Goal: Communication & Community: Ask a question

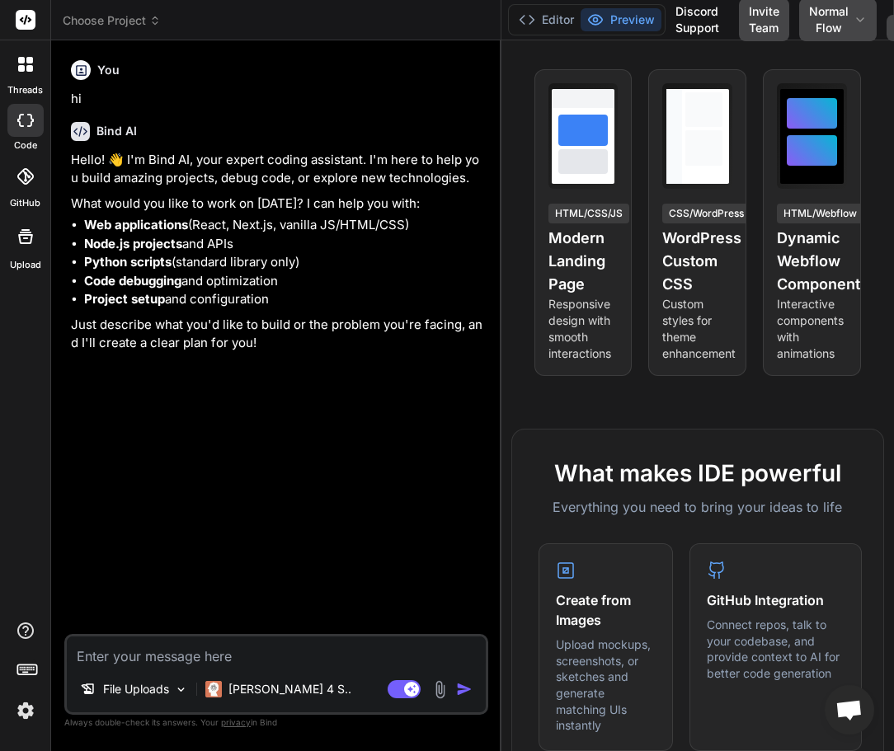
click at [23, 62] on icon at bounding box center [21, 60] width 7 height 7
type textarea "x"
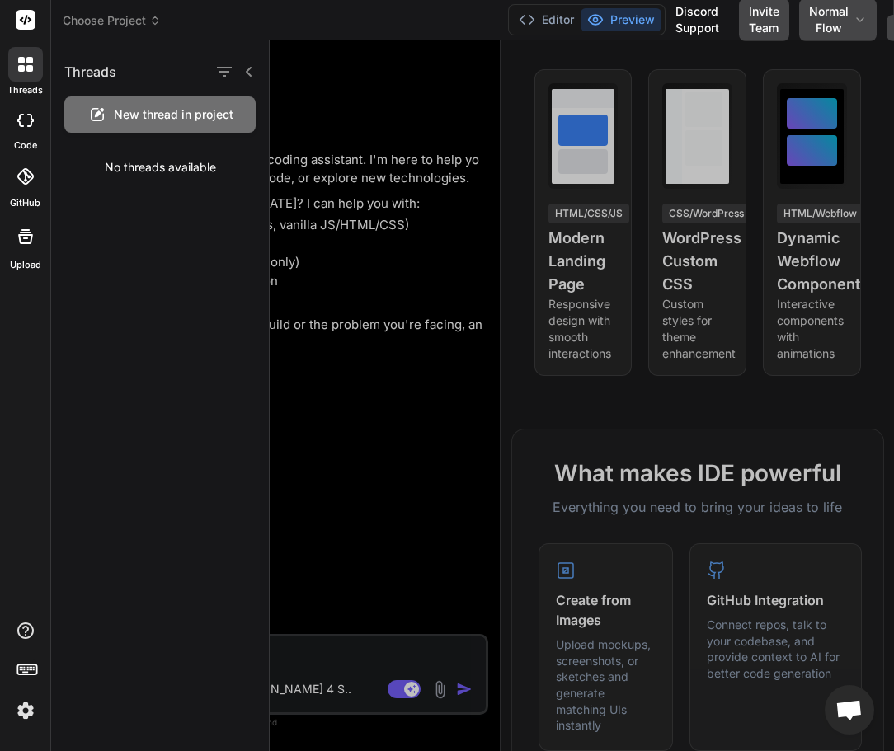
click at [23, 62] on icon at bounding box center [21, 60] width 7 height 7
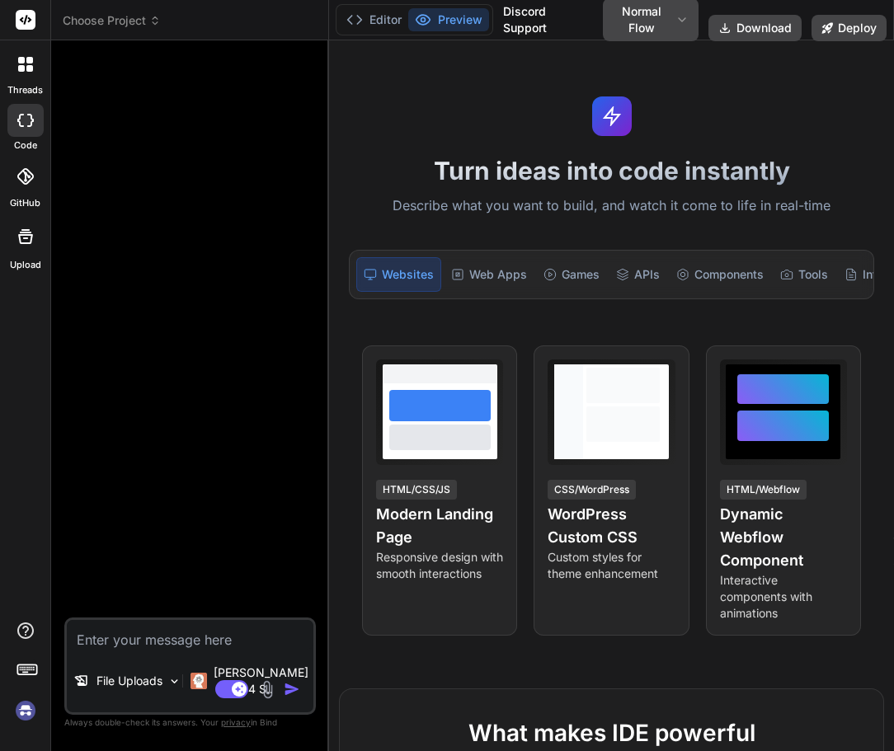
type textarea "x"
type textarea "h"
type textarea "x"
type textarea "hi"
click at [288, 692] on img "button" at bounding box center [292, 689] width 16 height 16
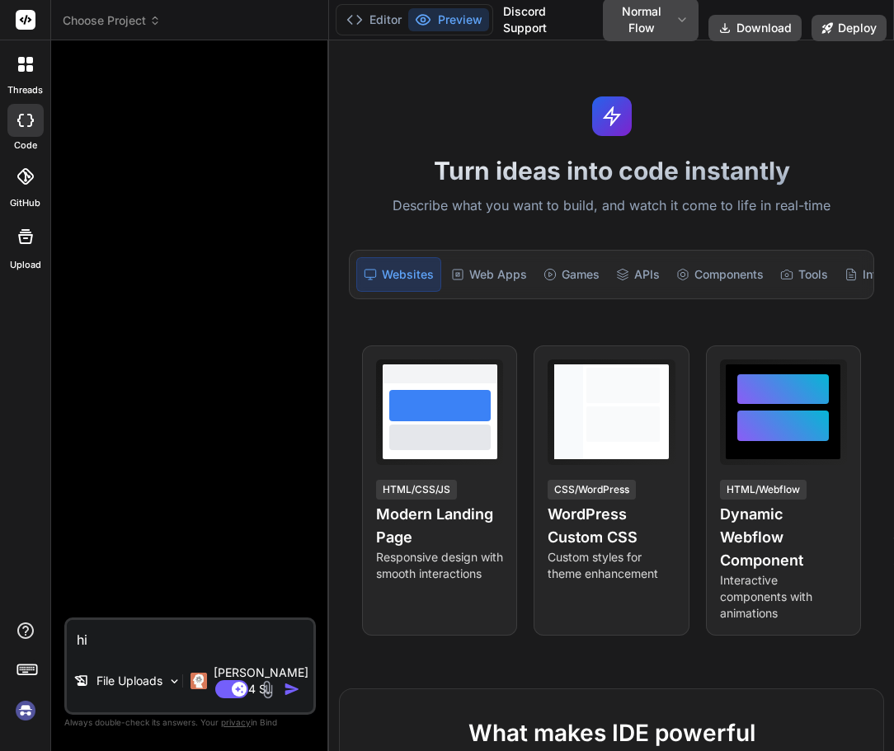
type textarea "x"
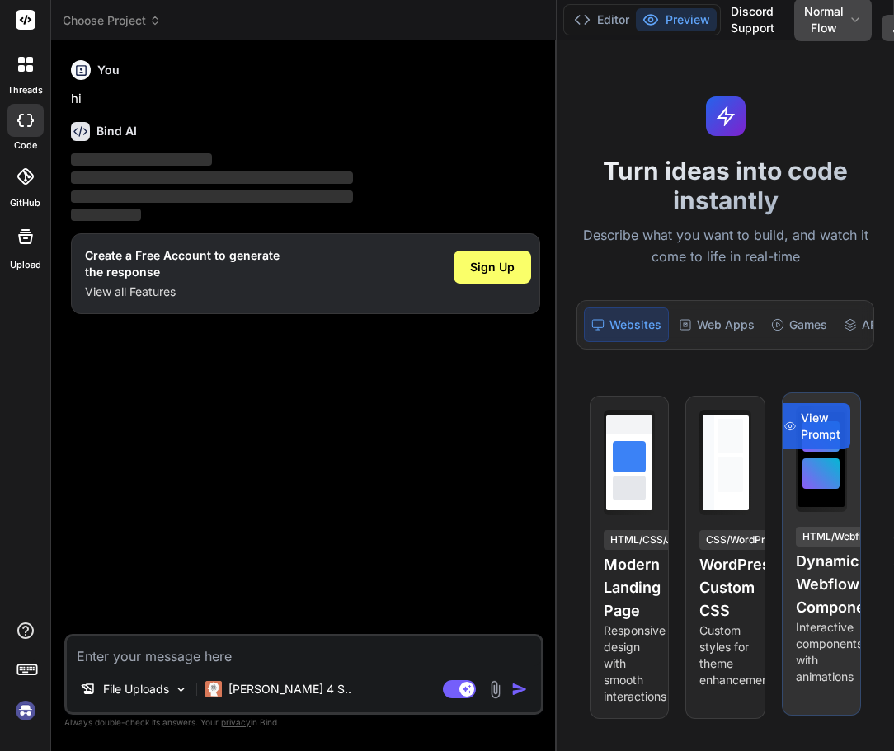
drag, startPoint x: 327, startPoint y: 460, endPoint x: 801, endPoint y: 471, distance: 473.4
click at [801, 471] on div "Choose Project Created with Pixso. Bind AI Web Search Created with Pixso. Code …" at bounding box center [472, 375] width 843 height 751
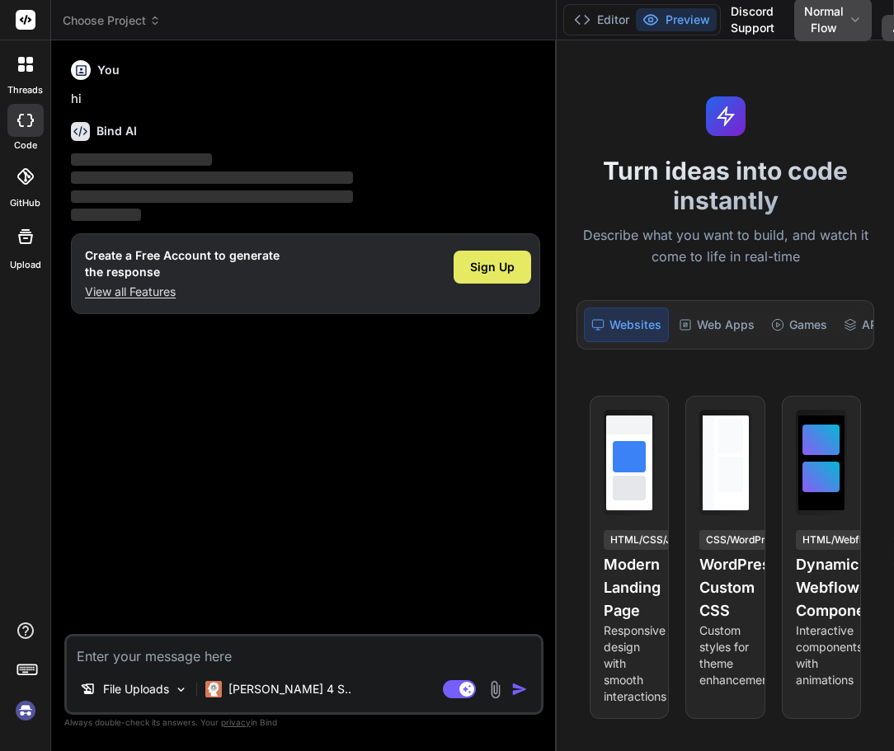
click at [505, 265] on span "Sign Up" at bounding box center [492, 267] width 45 height 16
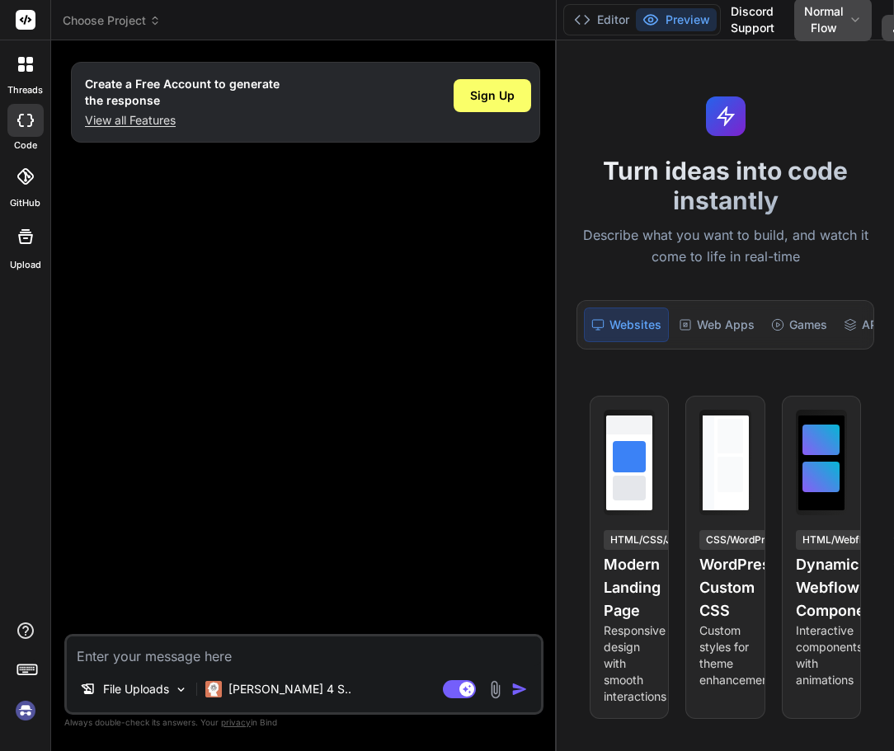
type textarea "x"
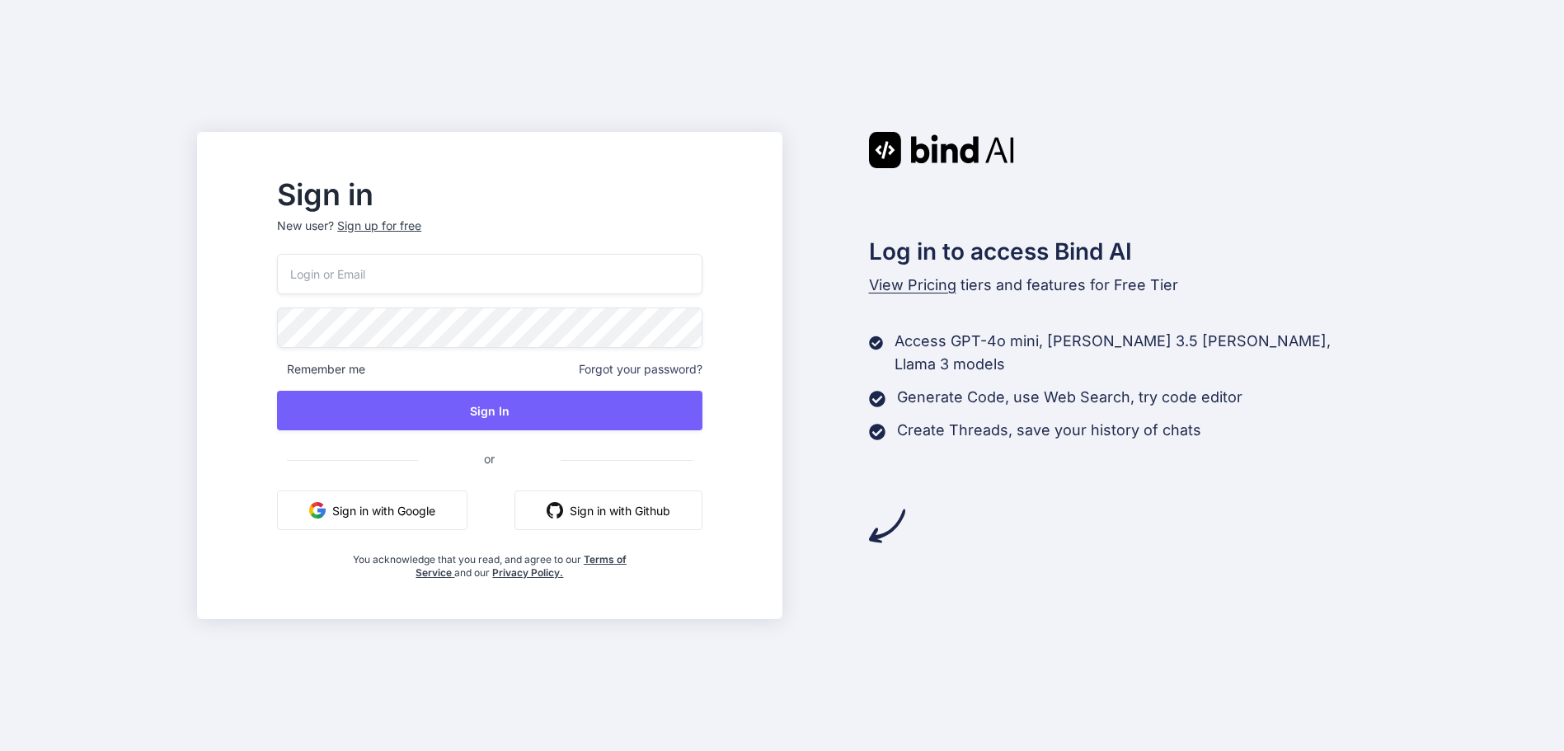
click at [416, 516] on button "Sign in with Google" at bounding box center [372, 511] width 190 height 40
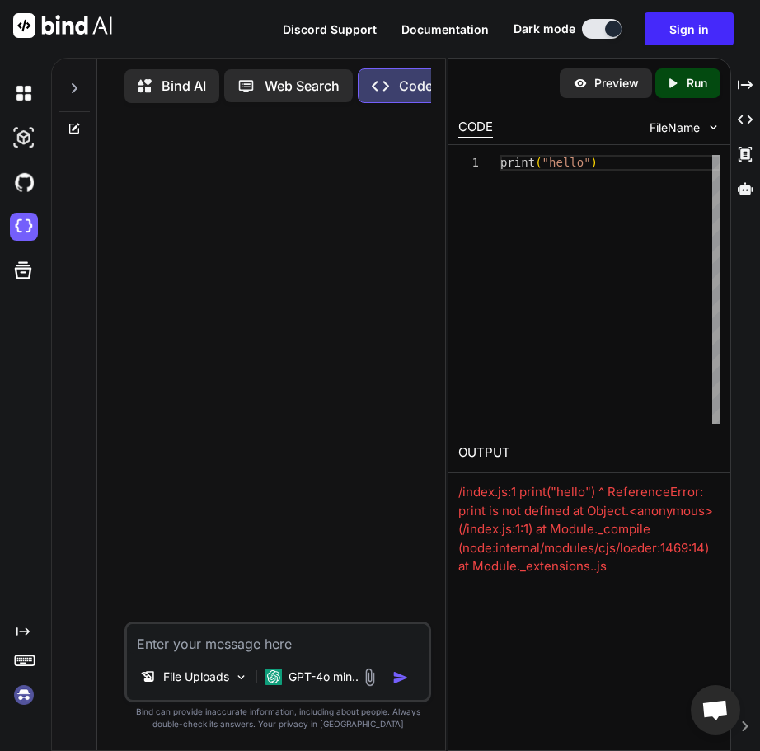
scroll to position [1, 0]
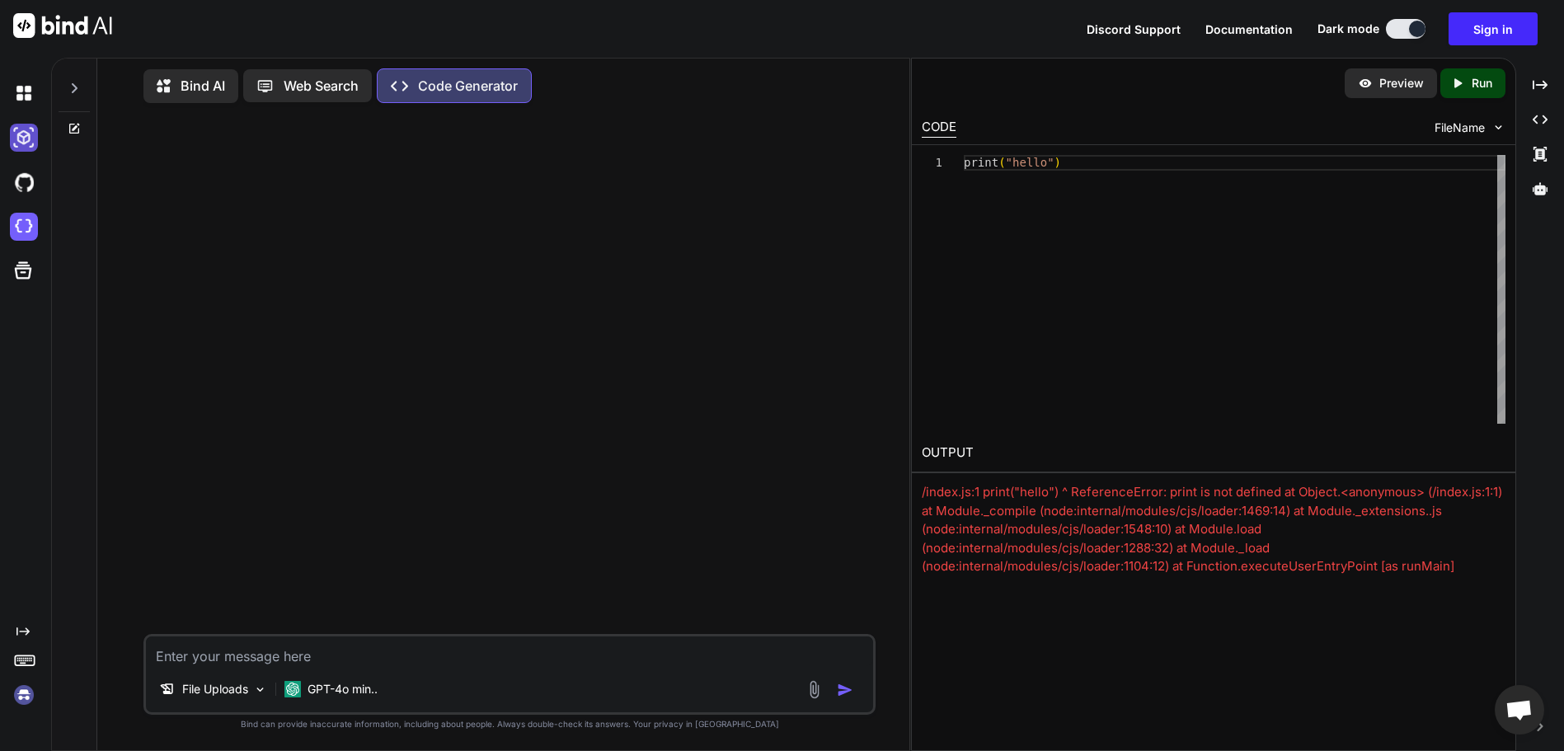
click at [20, 138] on img at bounding box center [24, 138] width 28 height 28
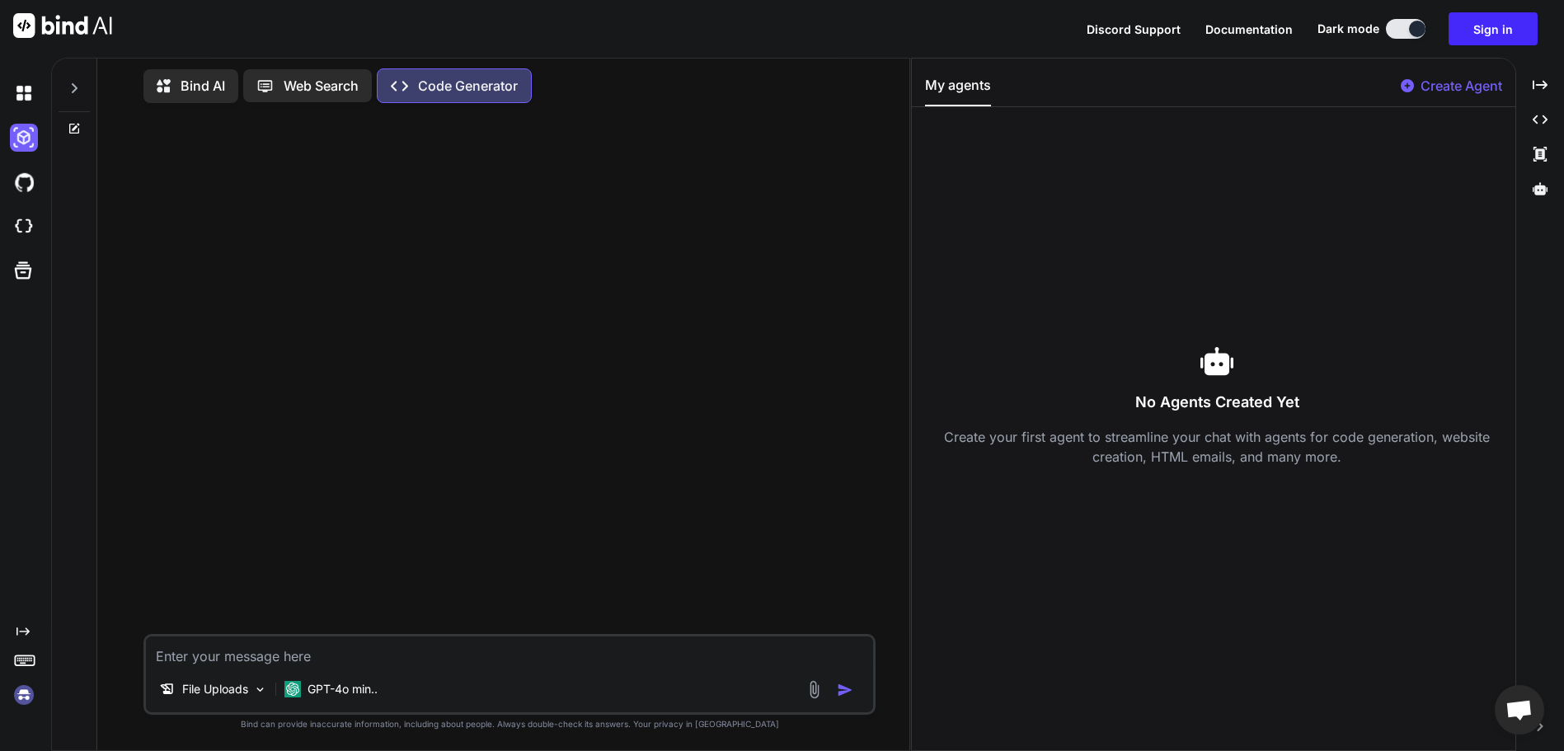
click at [176, 81] on icon at bounding box center [169, 86] width 24 height 21
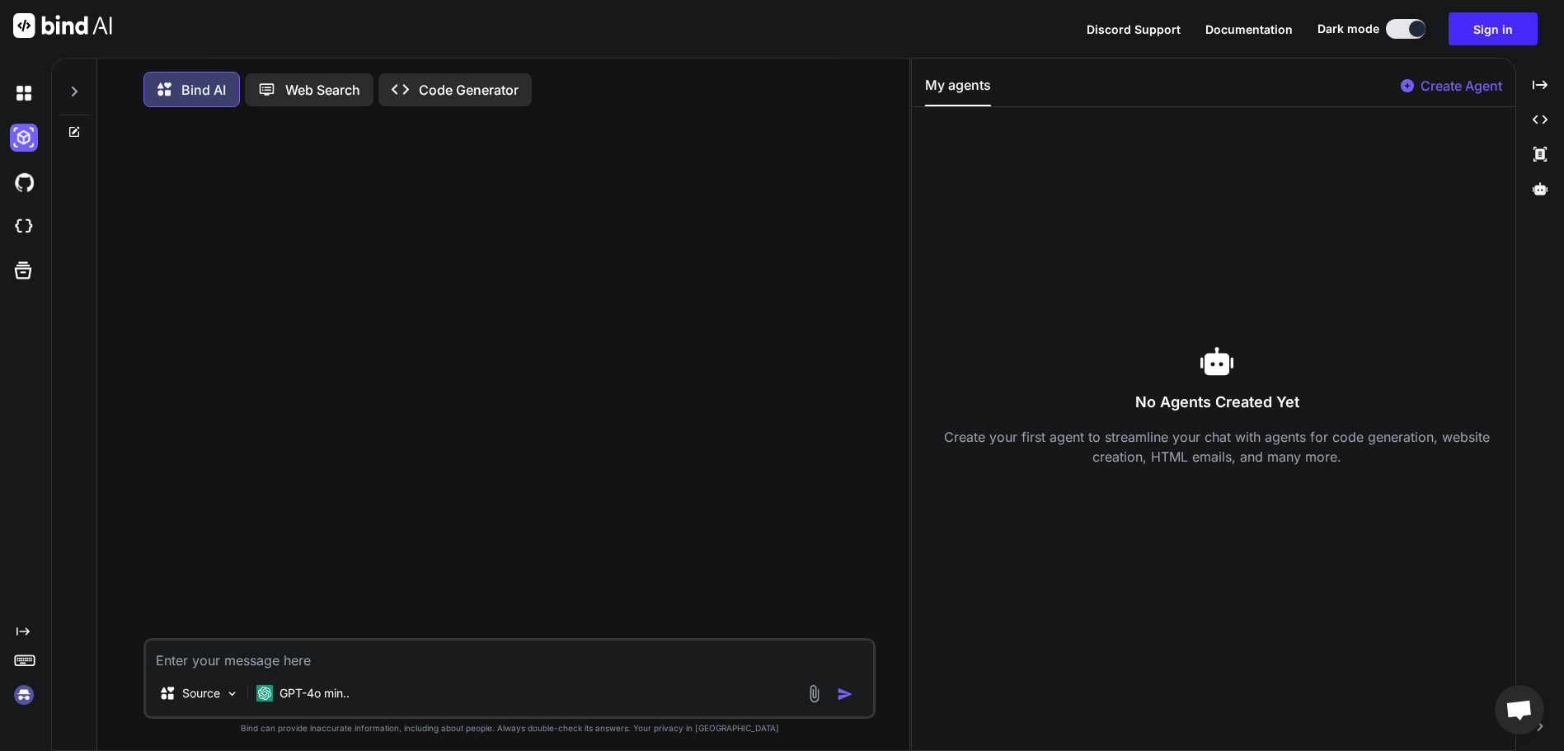
click at [210, 655] on textarea at bounding box center [509, 656] width 727 height 30
click at [218, 667] on textarea at bounding box center [509, 656] width 727 height 30
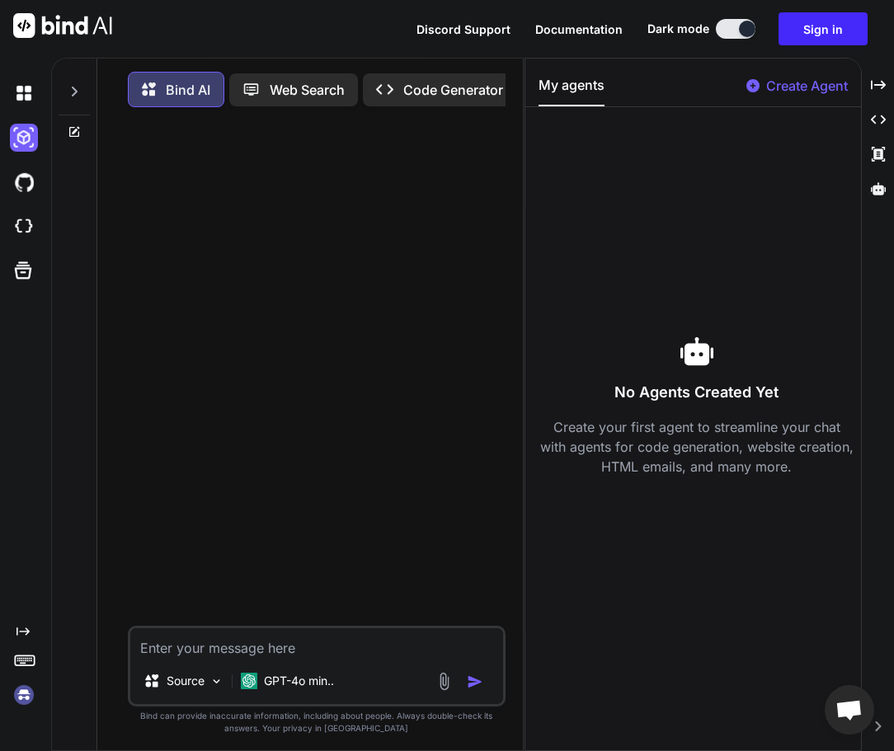
click at [216, 653] on textarea at bounding box center [316, 643] width 373 height 30
type textarea "hi"
click at [473, 685] on img "button" at bounding box center [475, 682] width 16 height 16
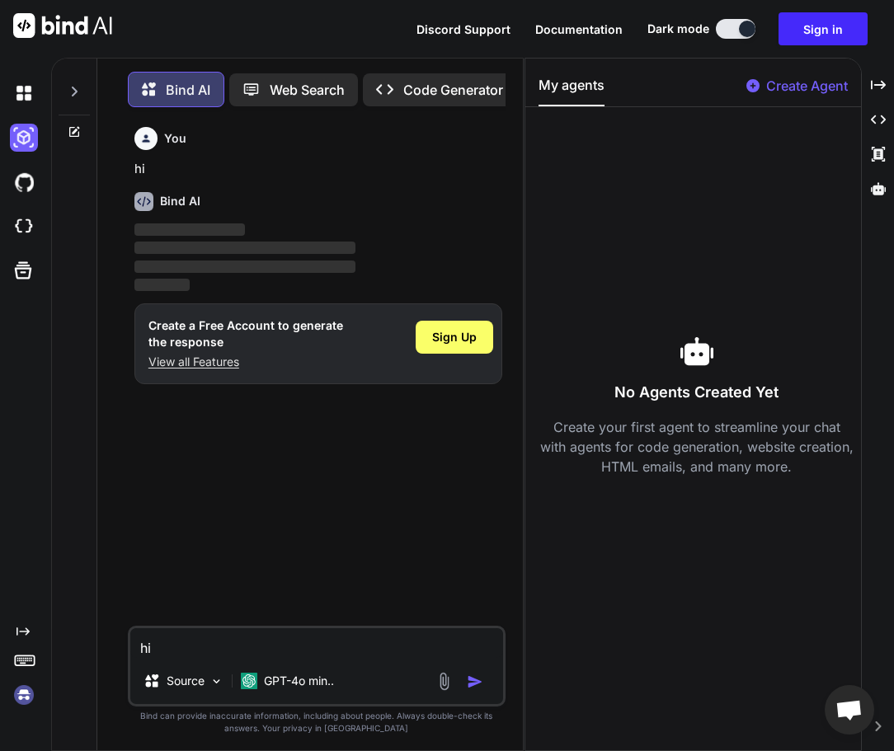
scroll to position [8, 0]
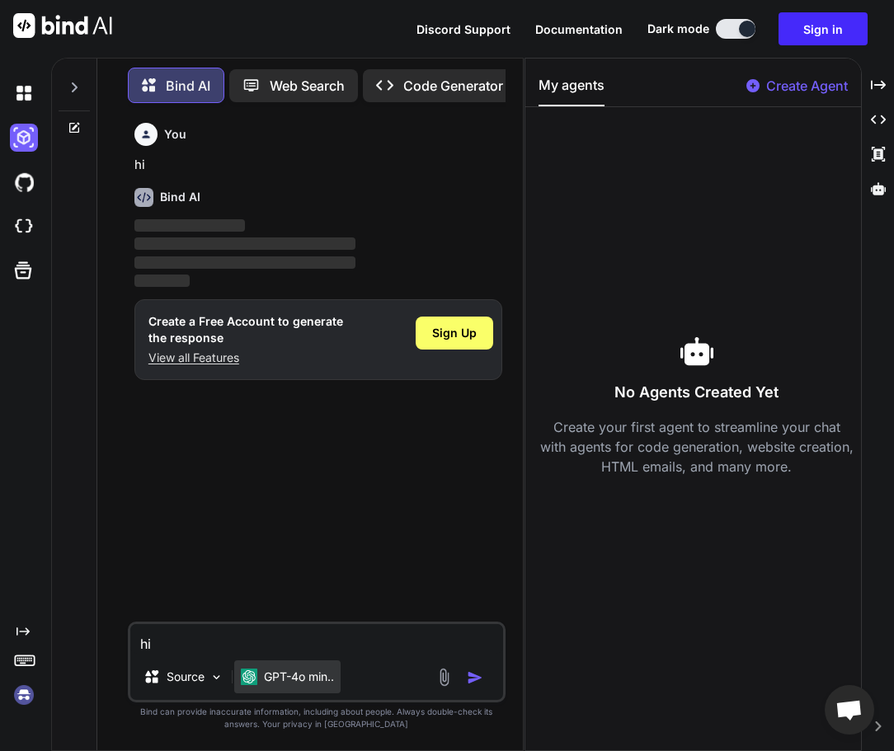
click at [300, 686] on div "GPT-4o min.." at bounding box center [287, 676] width 106 height 33
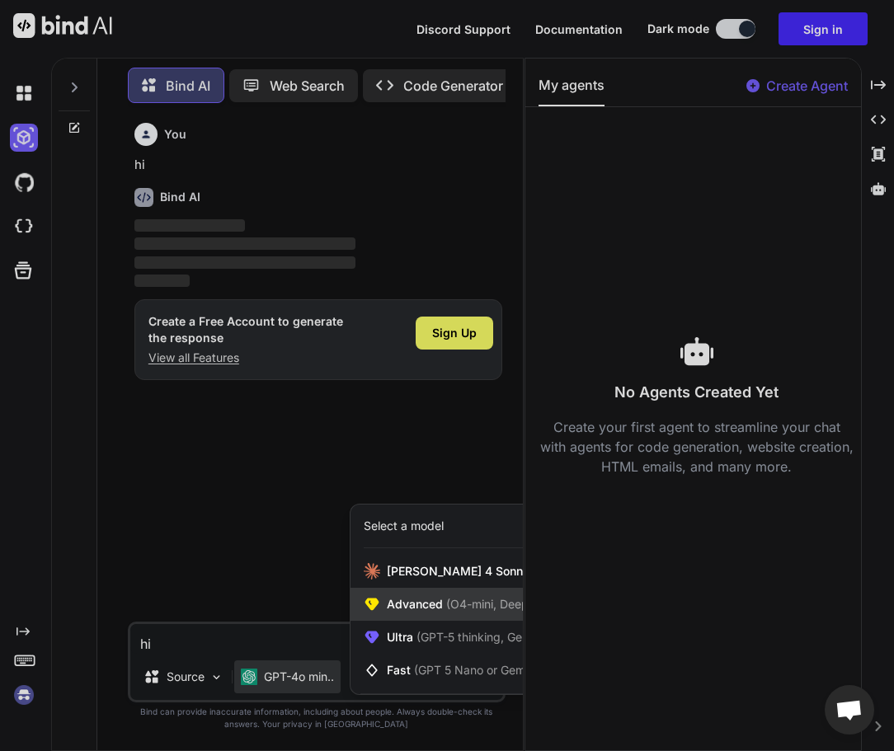
click at [431, 607] on span "Advanced (O4-mini, DeepSeek R1)" at bounding box center [481, 604] width 189 height 16
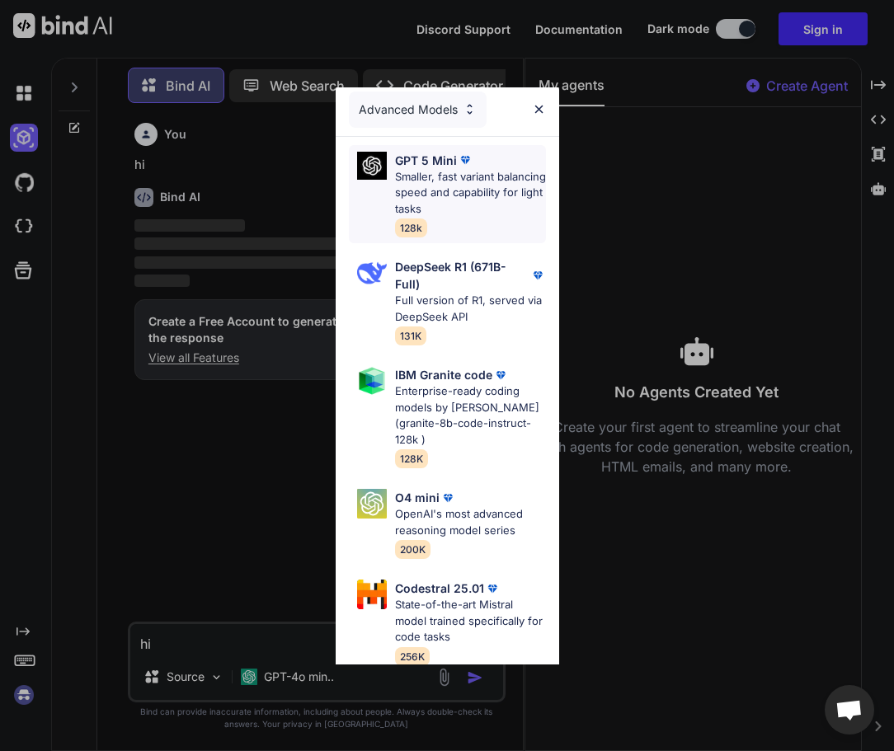
scroll to position [0, 0]
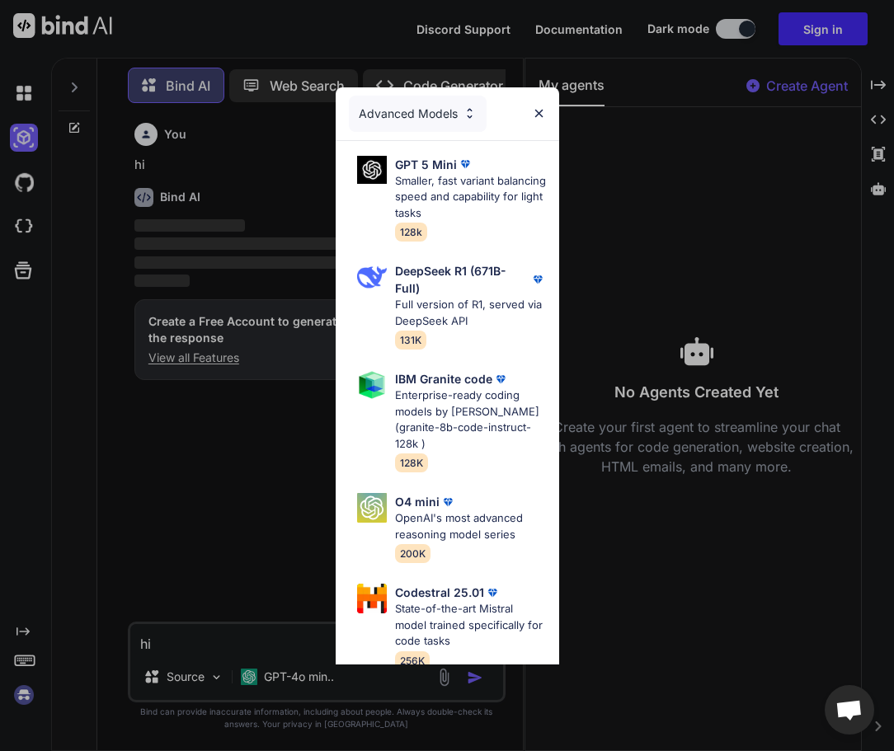
click at [538, 114] on img at bounding box center [539, 113] width 14 height 14
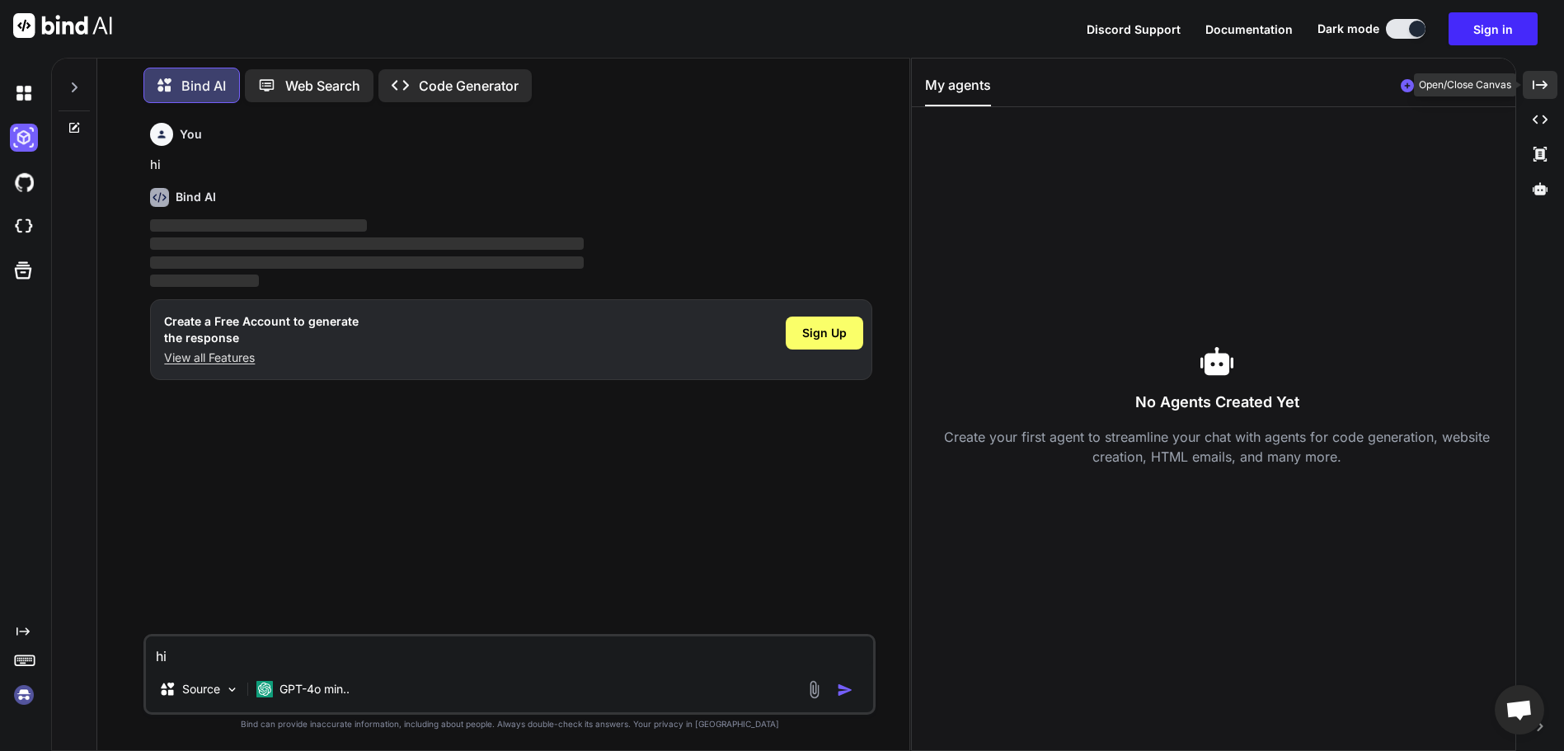
click at [759, 93] on div "Created with Pixso." at bounding box center [1540, 85] width 35 height 28
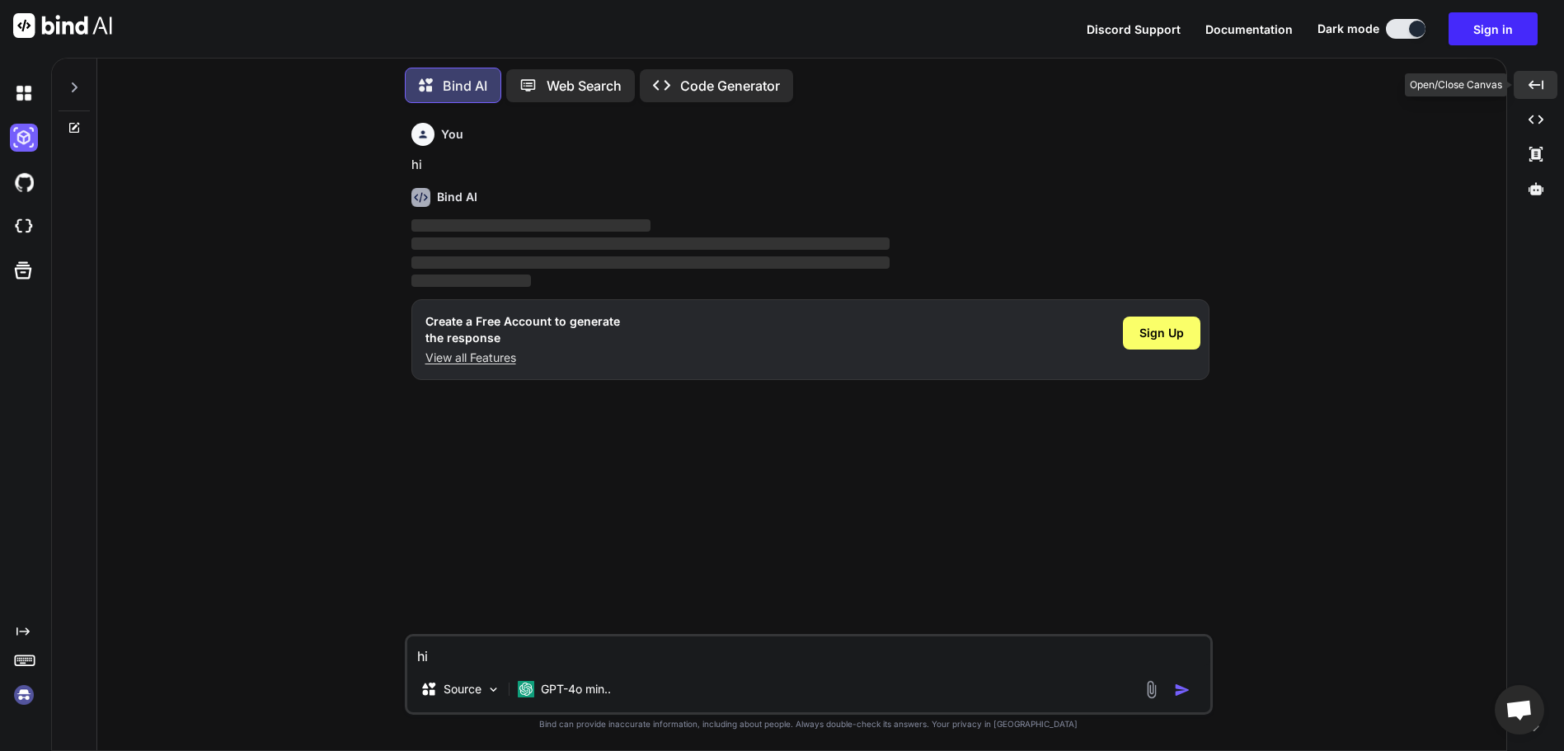
click at [759, 93] on div "Created with Pixso." at bounding box center [1536, 85] width 44 height 28
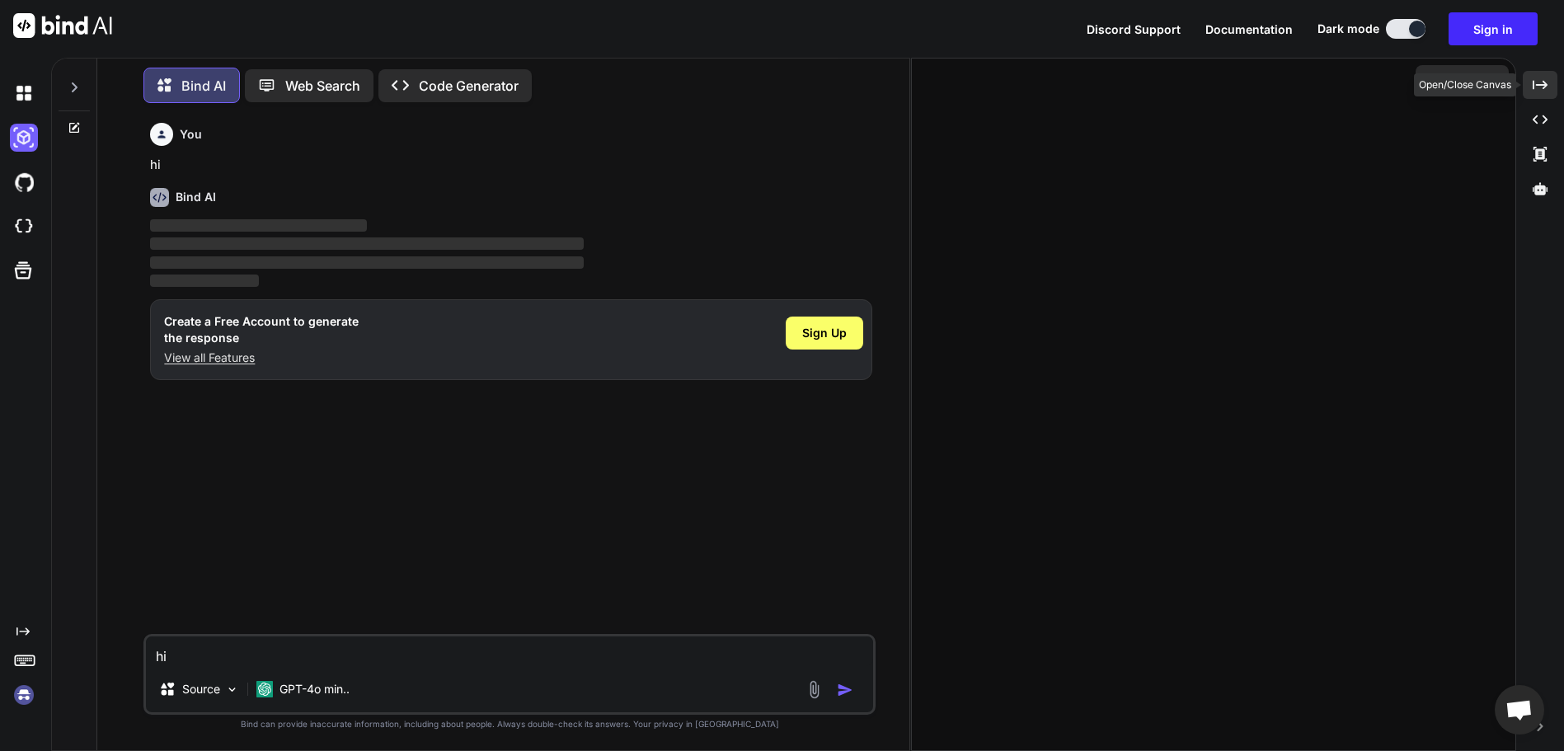
click at [759, 93] on div "Created with Pixso." at bounding box center [1540, 85] width 35 height 28
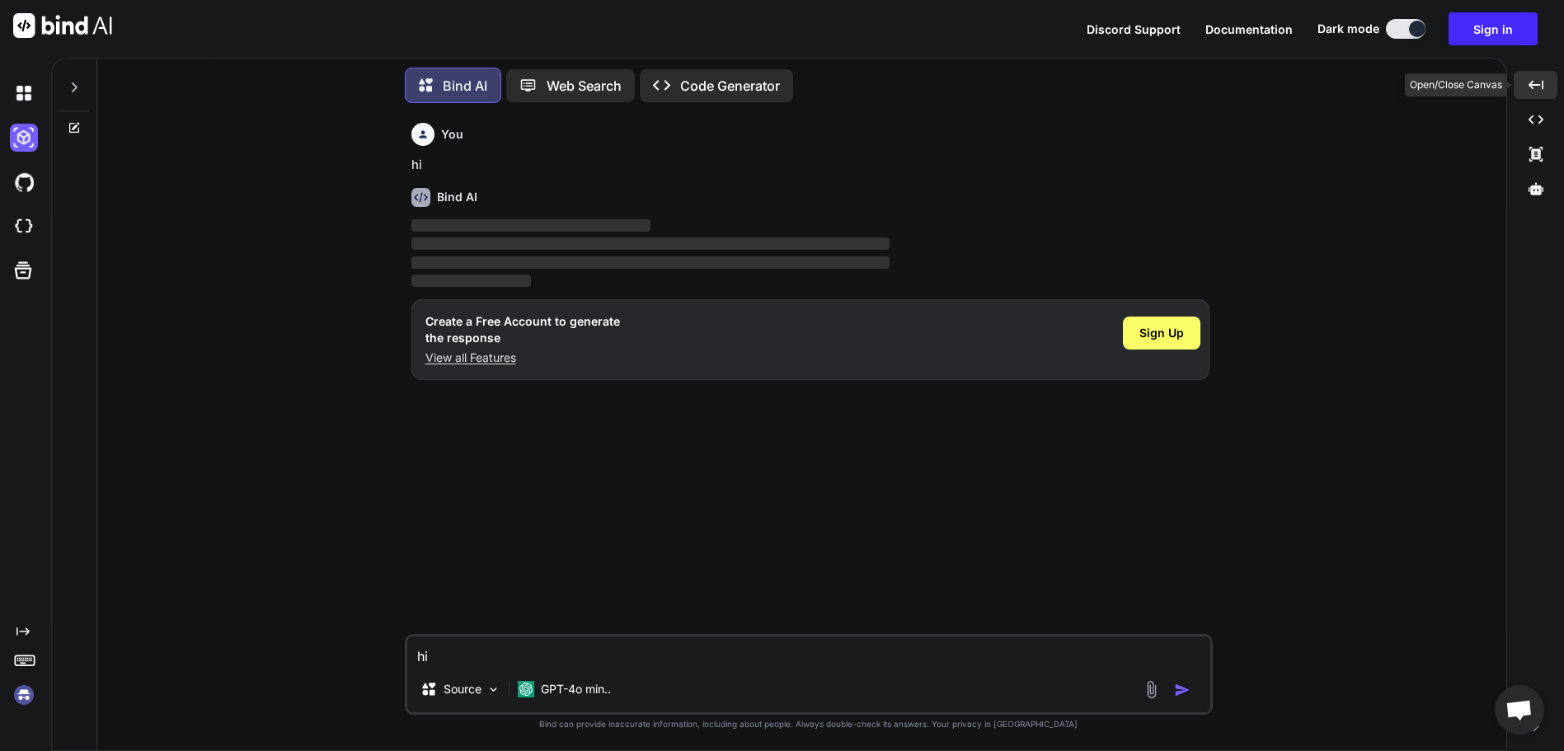
click at [759, 92] on div "Created with Pixso." at bounding box center [1536, 85] width 44 height 28
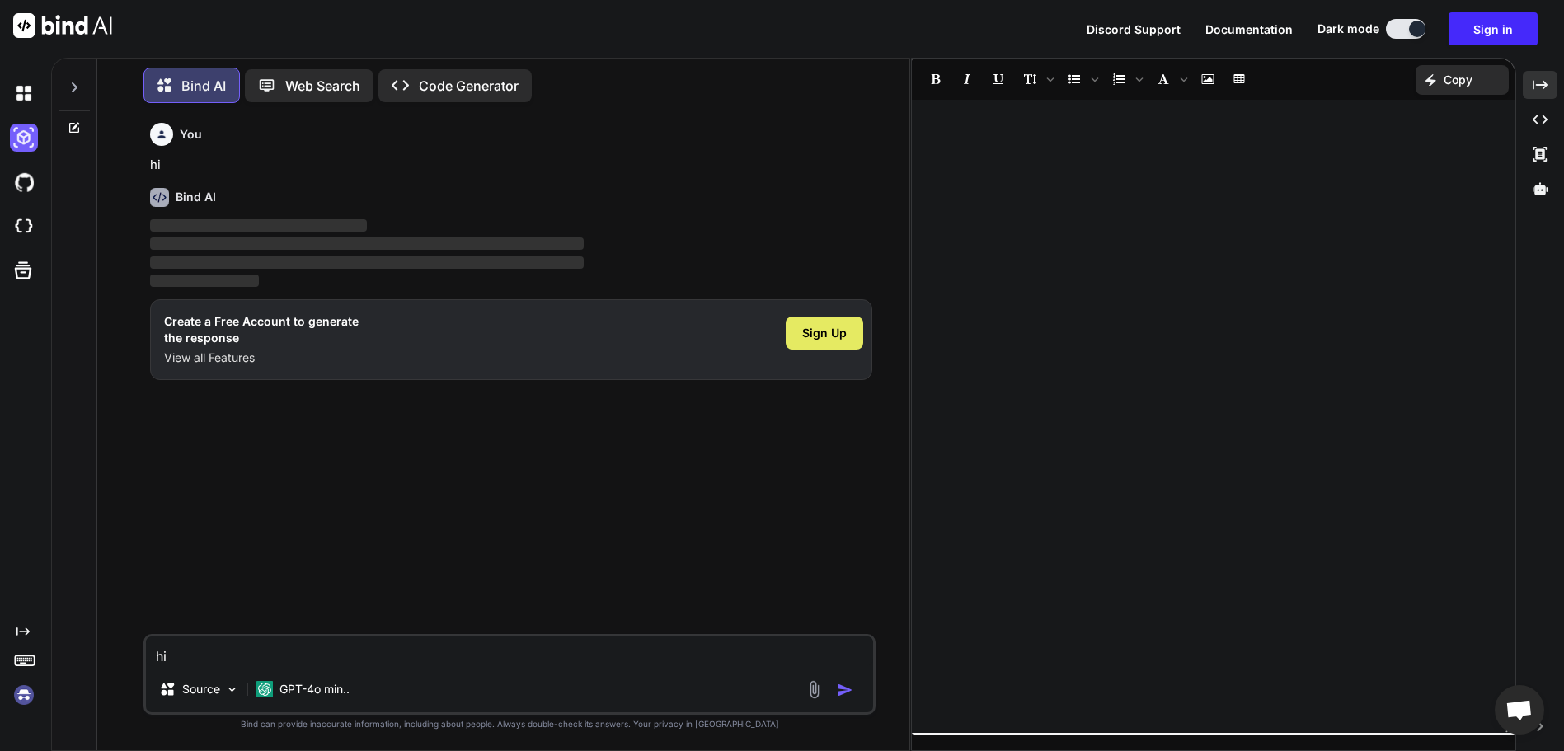
click at [759, 341] on span "Sign Up" at bounding box center [824, 333] width 45 height 16
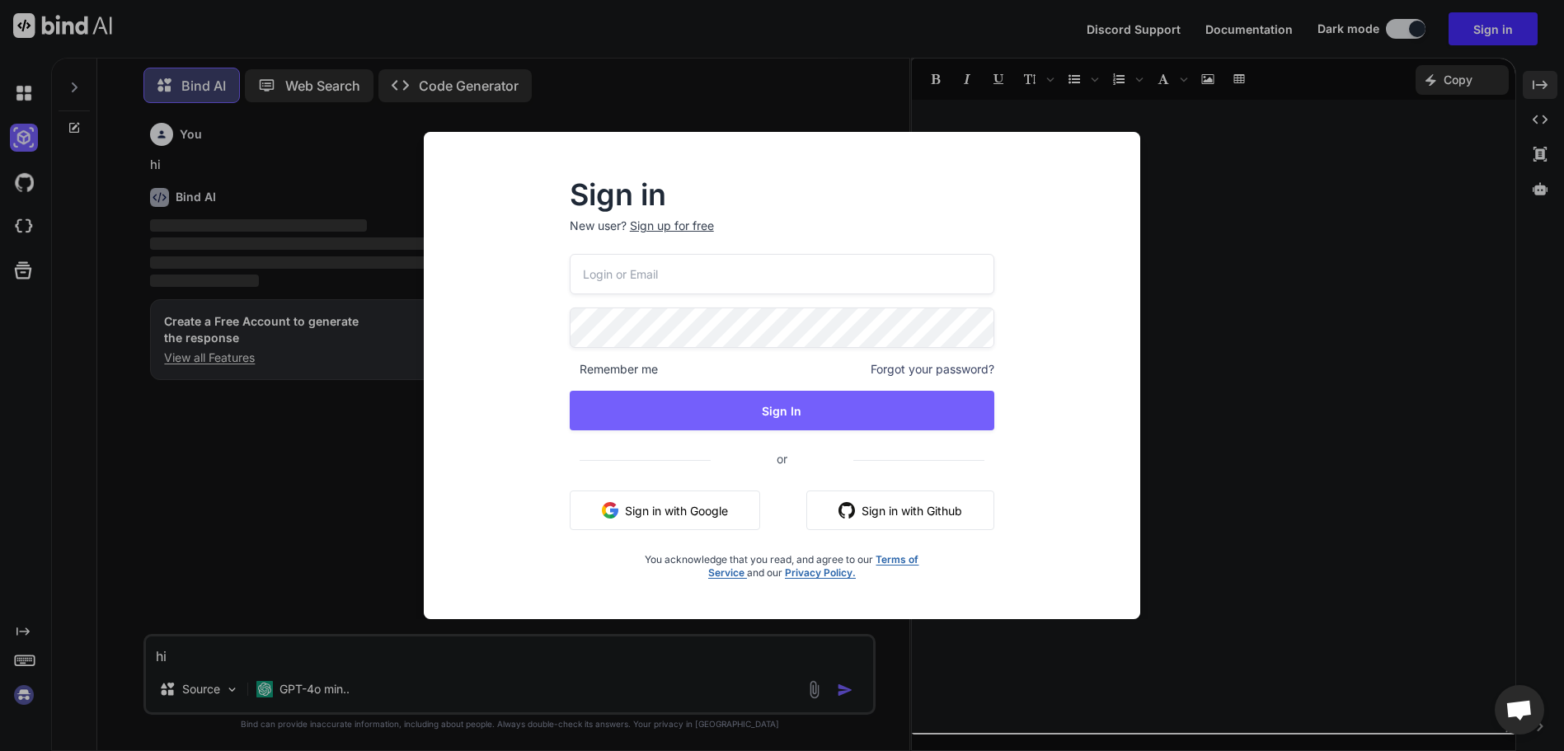
click at [742, 264] on input "email" at bounding box center [782, 274] width 425 height 40
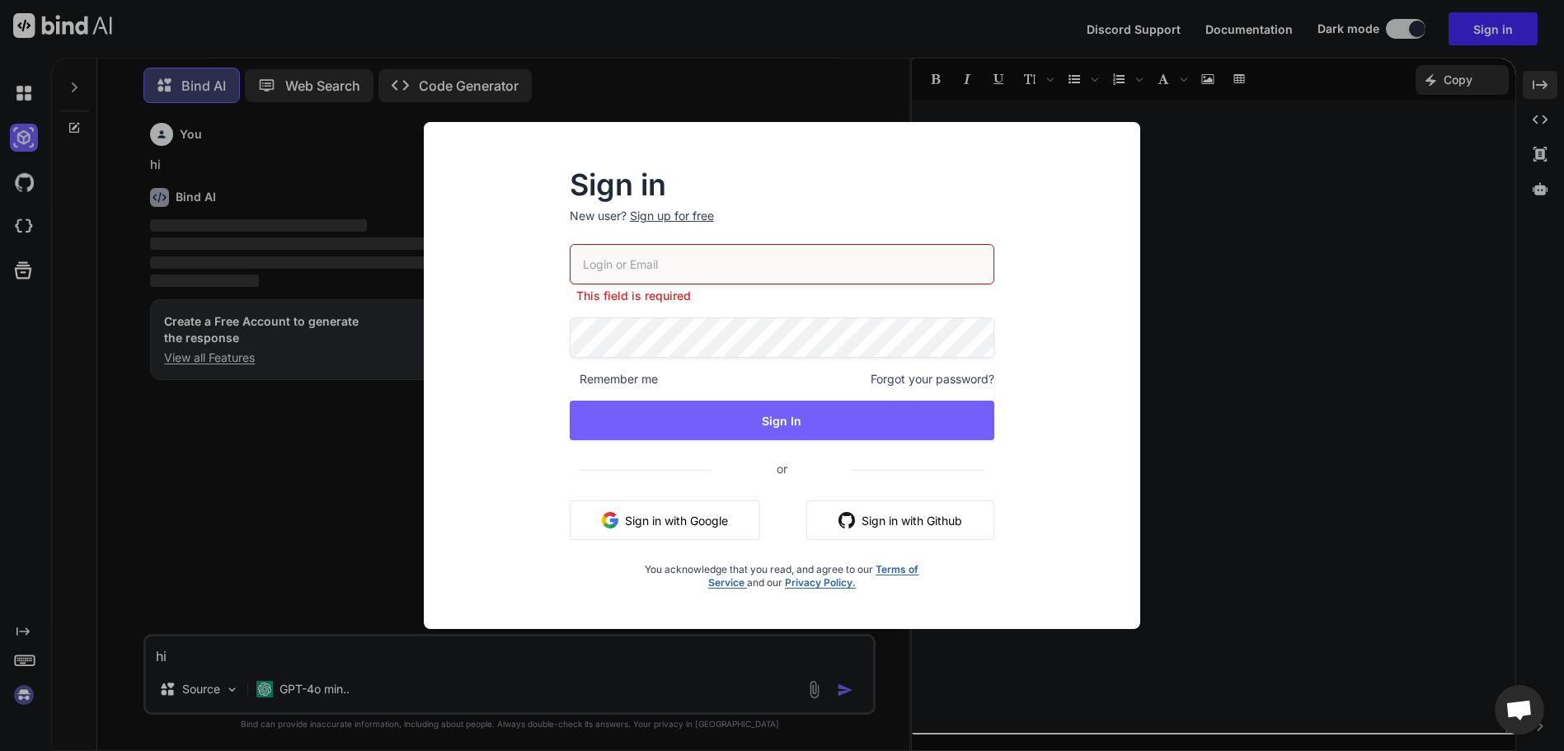
click at [740, 271] on input "email" at bounding box center [782, 264] width 425 height 40
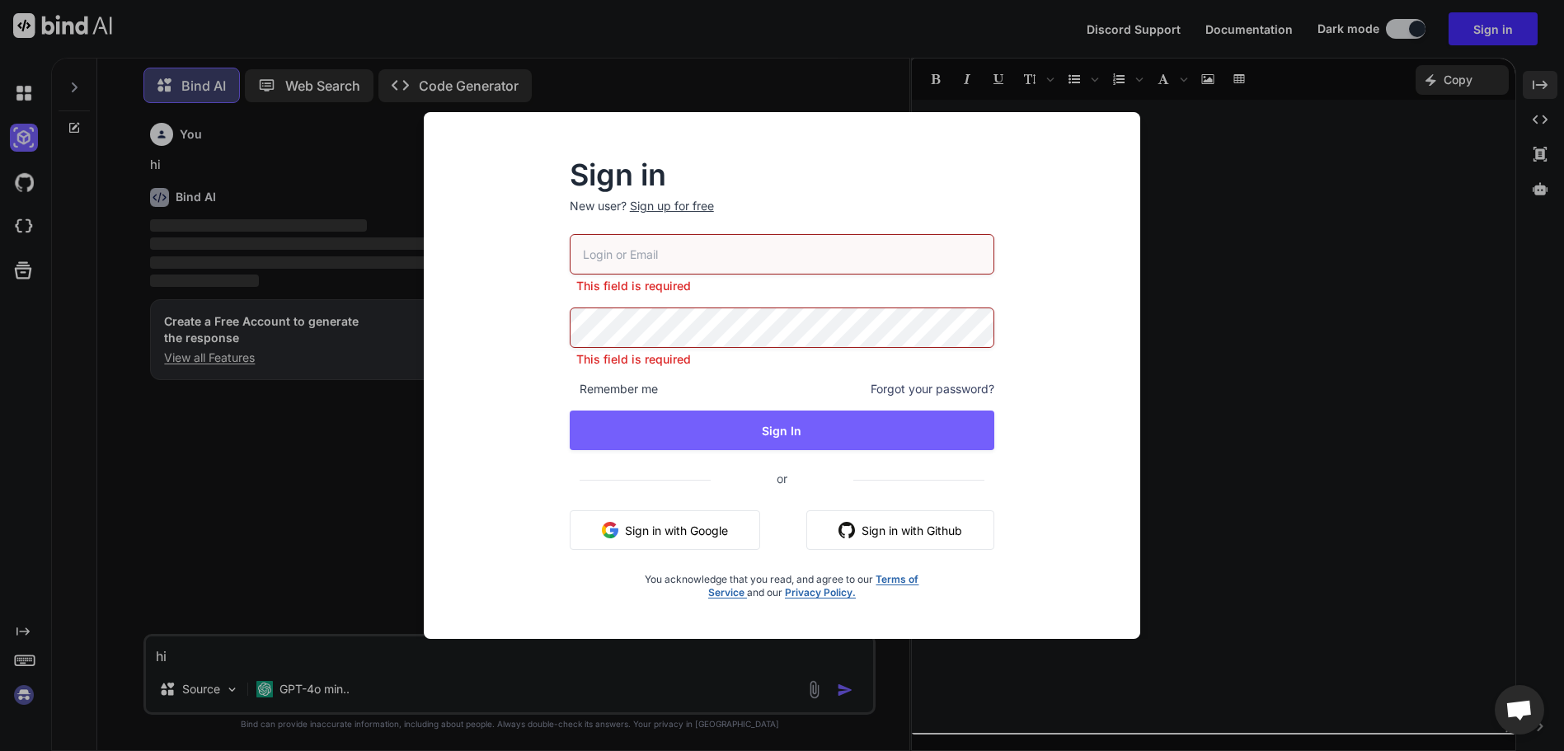
click at [745, 256] on input "email" at bounding box center [782, 254] width 425 height 40
type input "sadsasd"
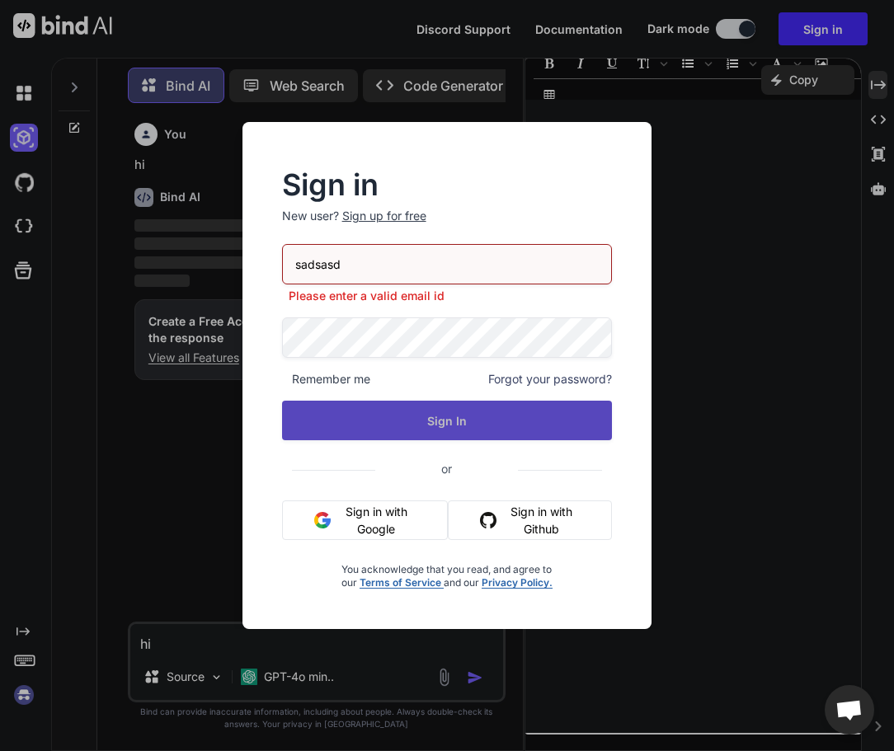
click at [493, 430] on button "Sign In" at bounding box center [447, 421] width 331 height 40
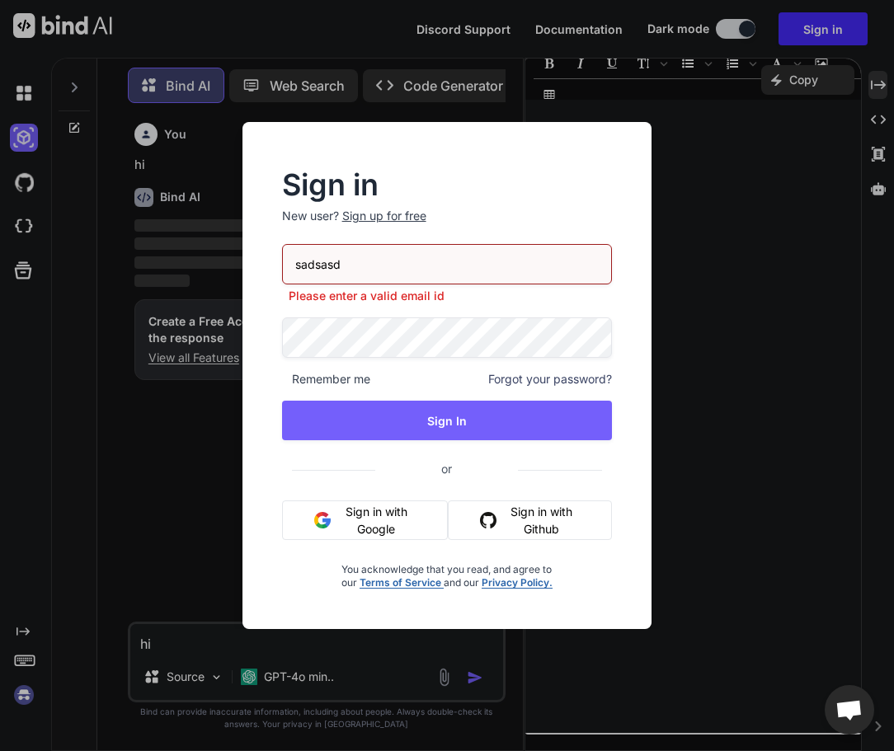
click at [759, 341] on div "Sign in New user? Sign up for free sadsasd Please enter a valid email id Rememb…" at bounding box center [447, 375] width 894 height 751
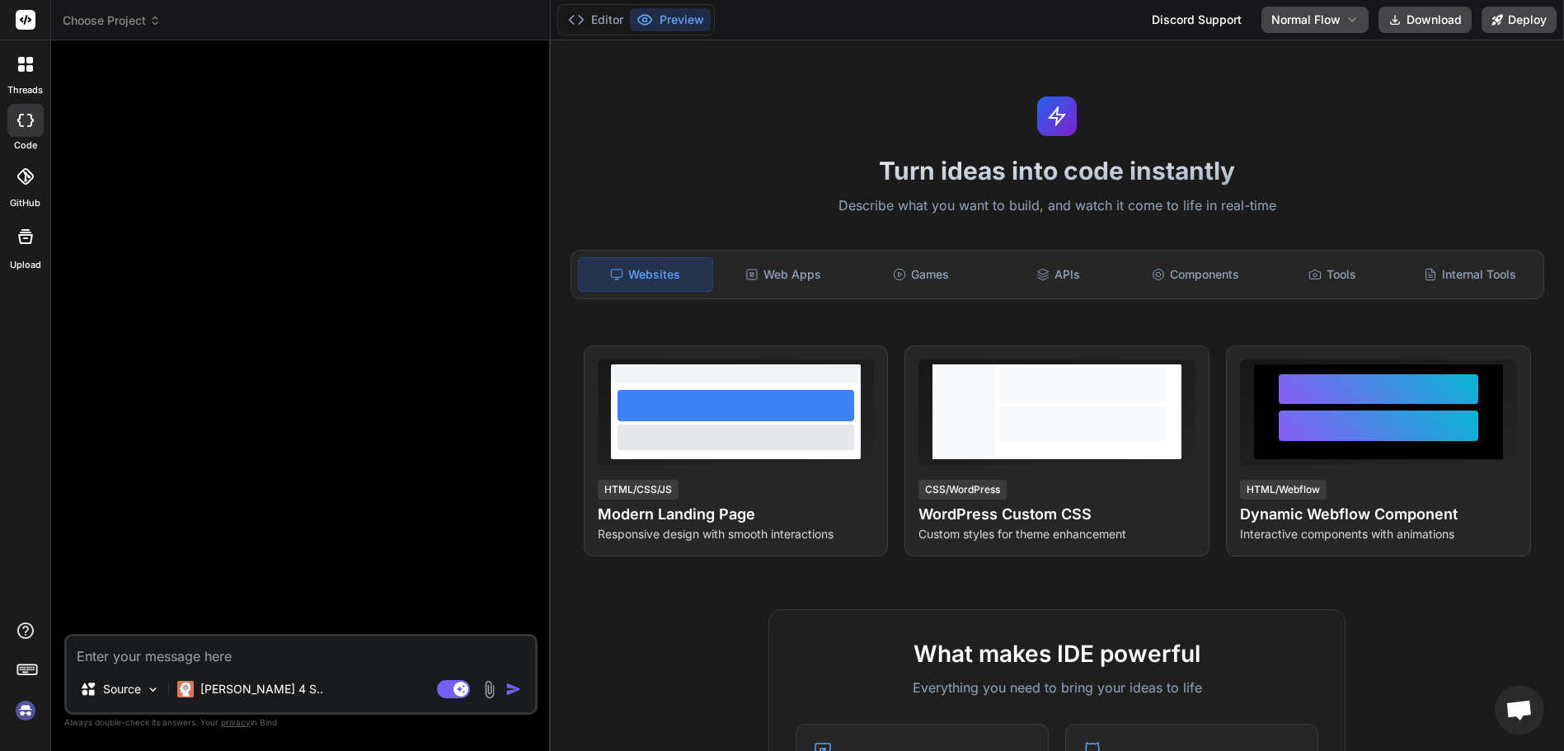
scroll to position [803, 0]
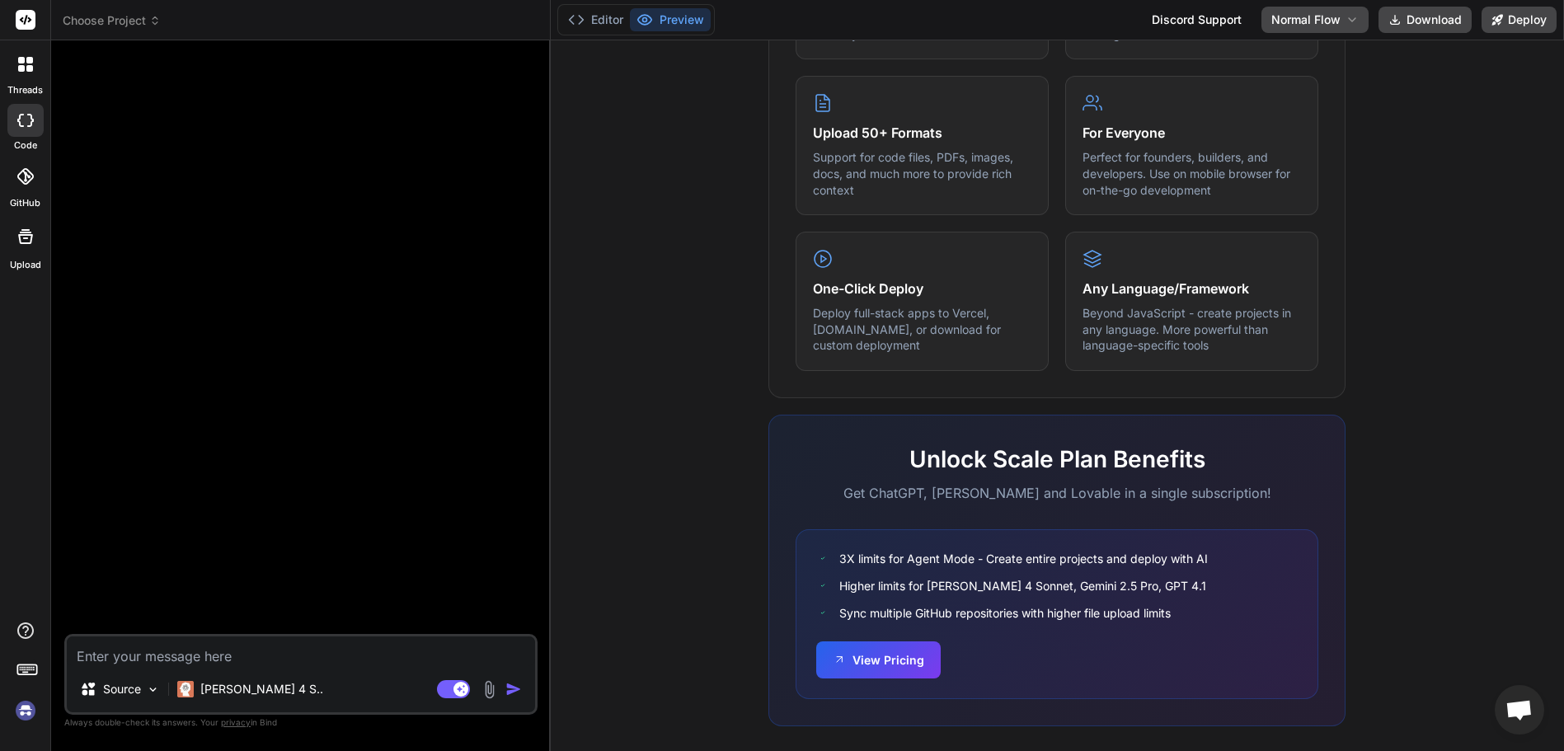
click at [225, 655] on textarea at bounding box center [301, 652] width 468 height 30
type textarea "h"
type textarea "x"
type textarea "hi"
type textarea "x"
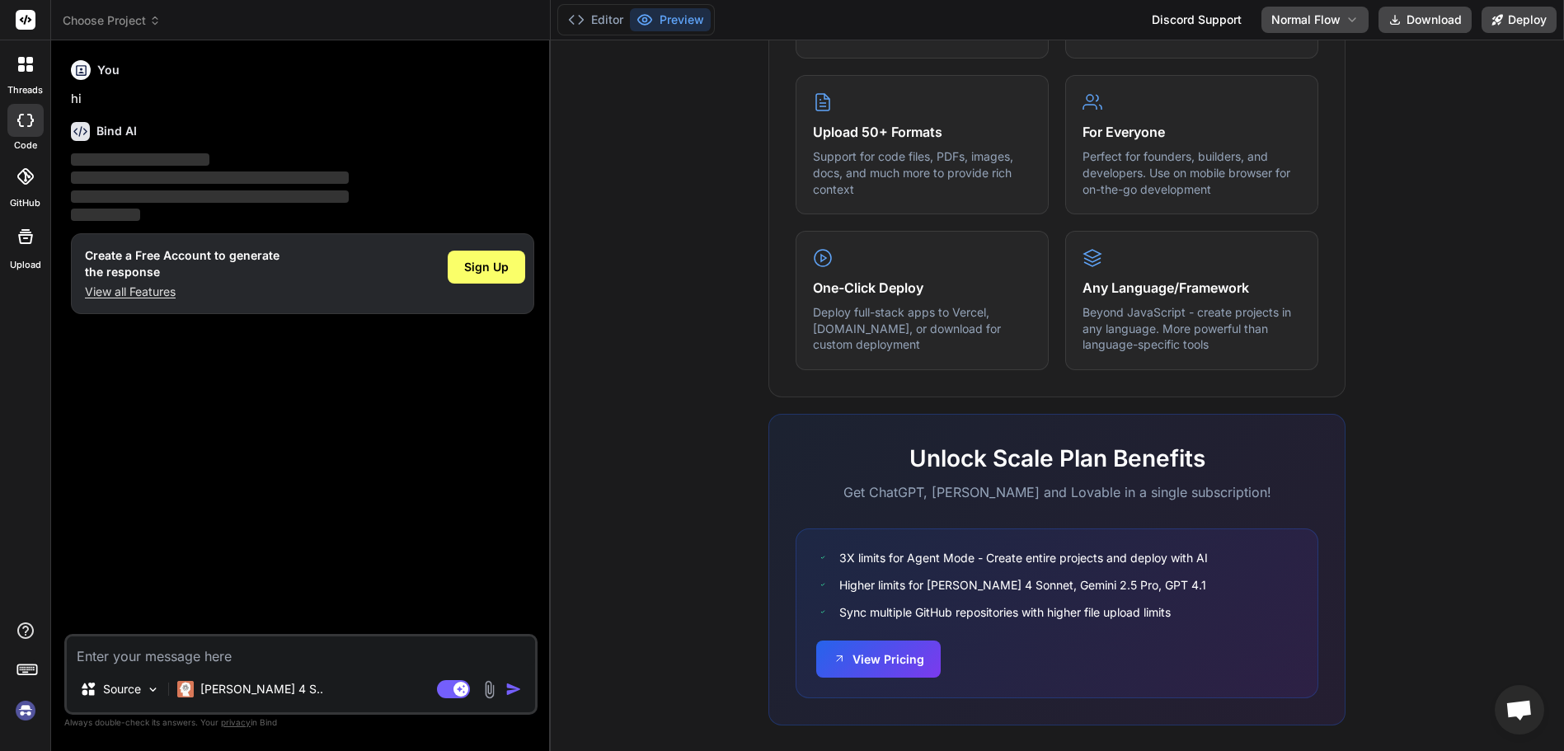
scroll to position [821, 0]
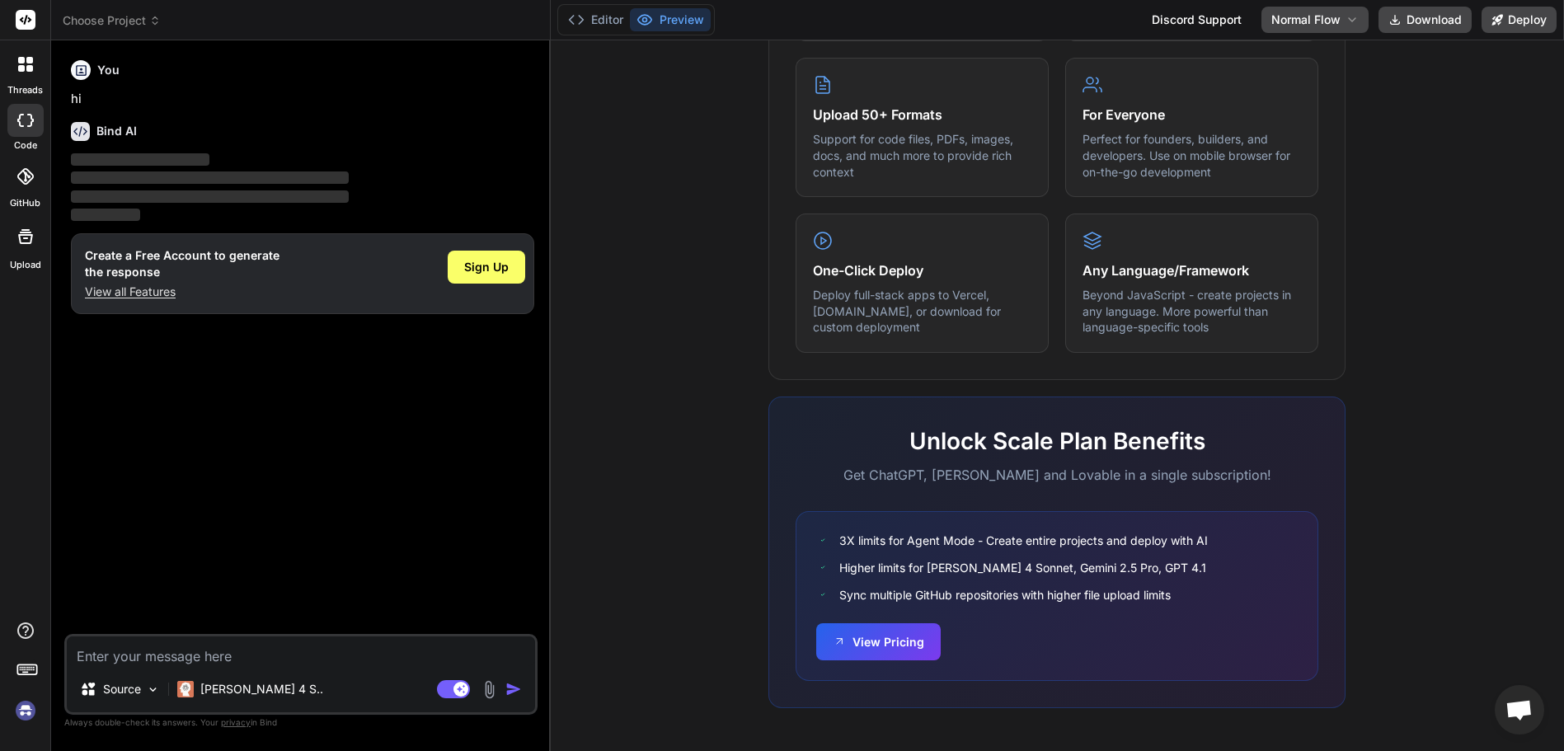
click at [686, 190] on div "What makes IDE powerful Everything you need to bring your ideas to life Create …" at bounding box center [1058, 264] width 994 height 953
